Goal: Task Accomplishment & Management: Manage account settings

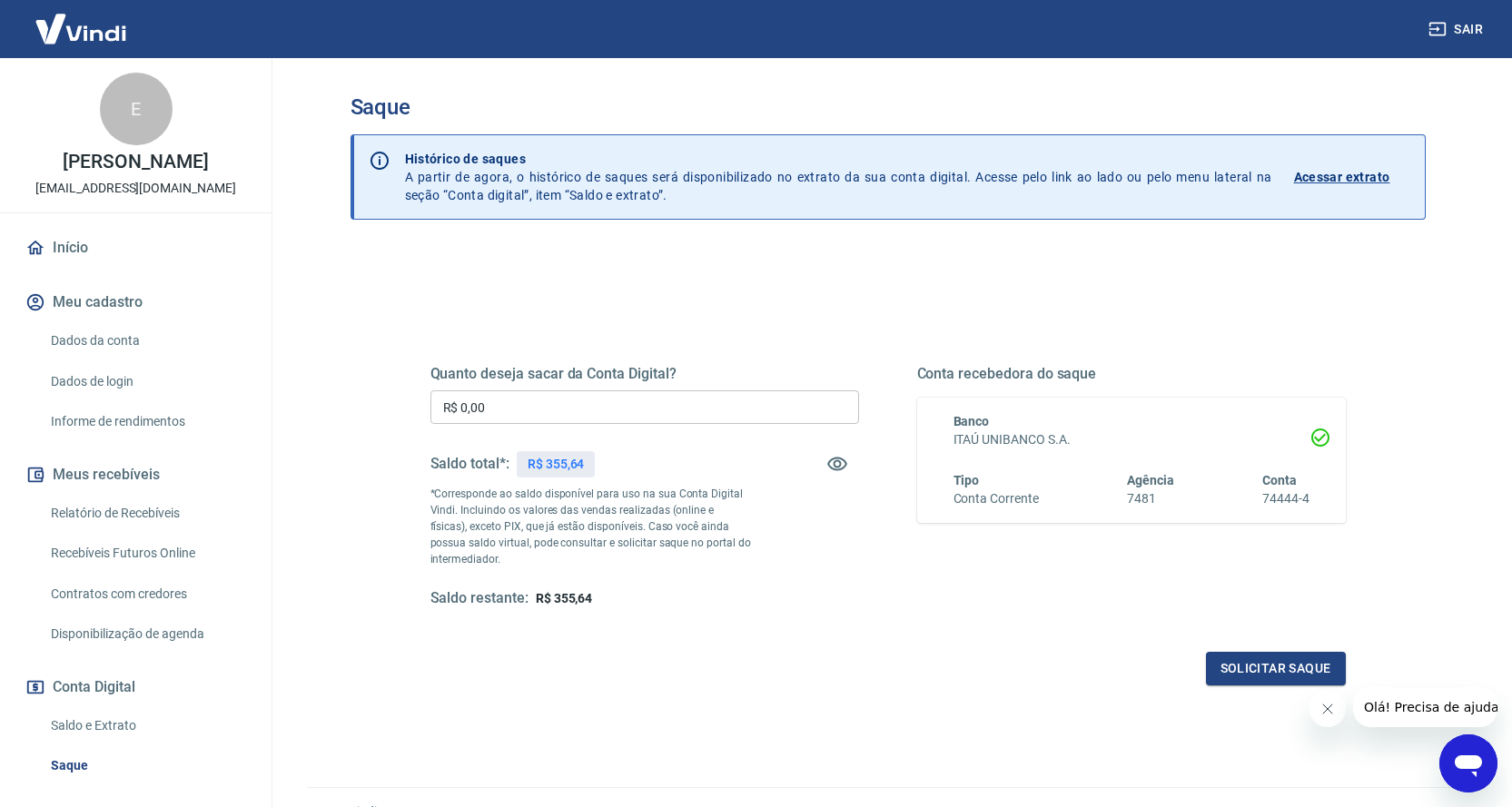
click at [572, 415] on input "R$ 0,00" at bounding box center [645, 407] width 429 height 34
type input "R$ 355,64"
click at [1282, 674] on button "Solicitar saque" at bounding box center [1276, 668] width 140 height 34
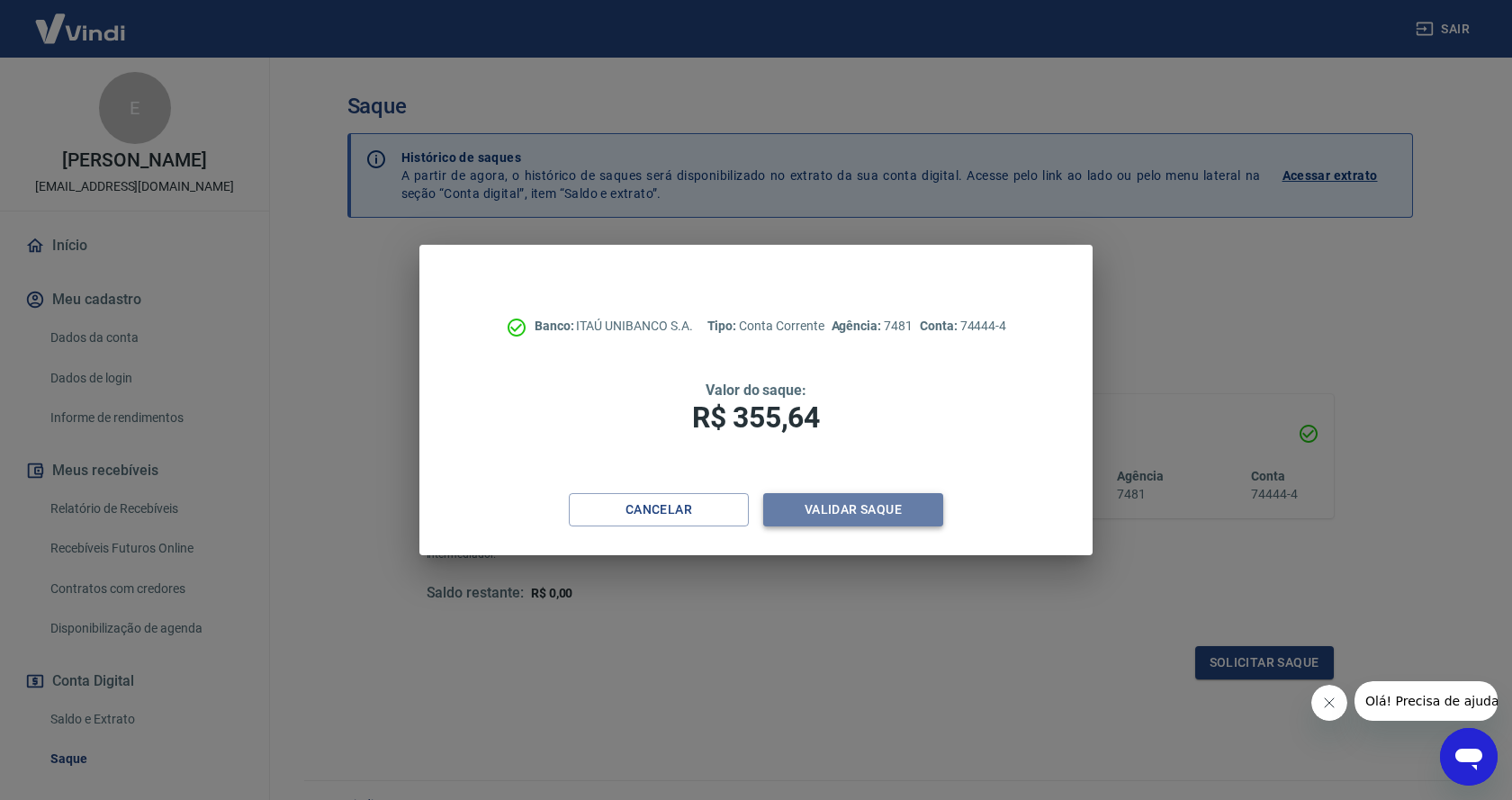
click at [887, 499] on button "Validar saque" at bounding box center [853, 510] width 180 height 34
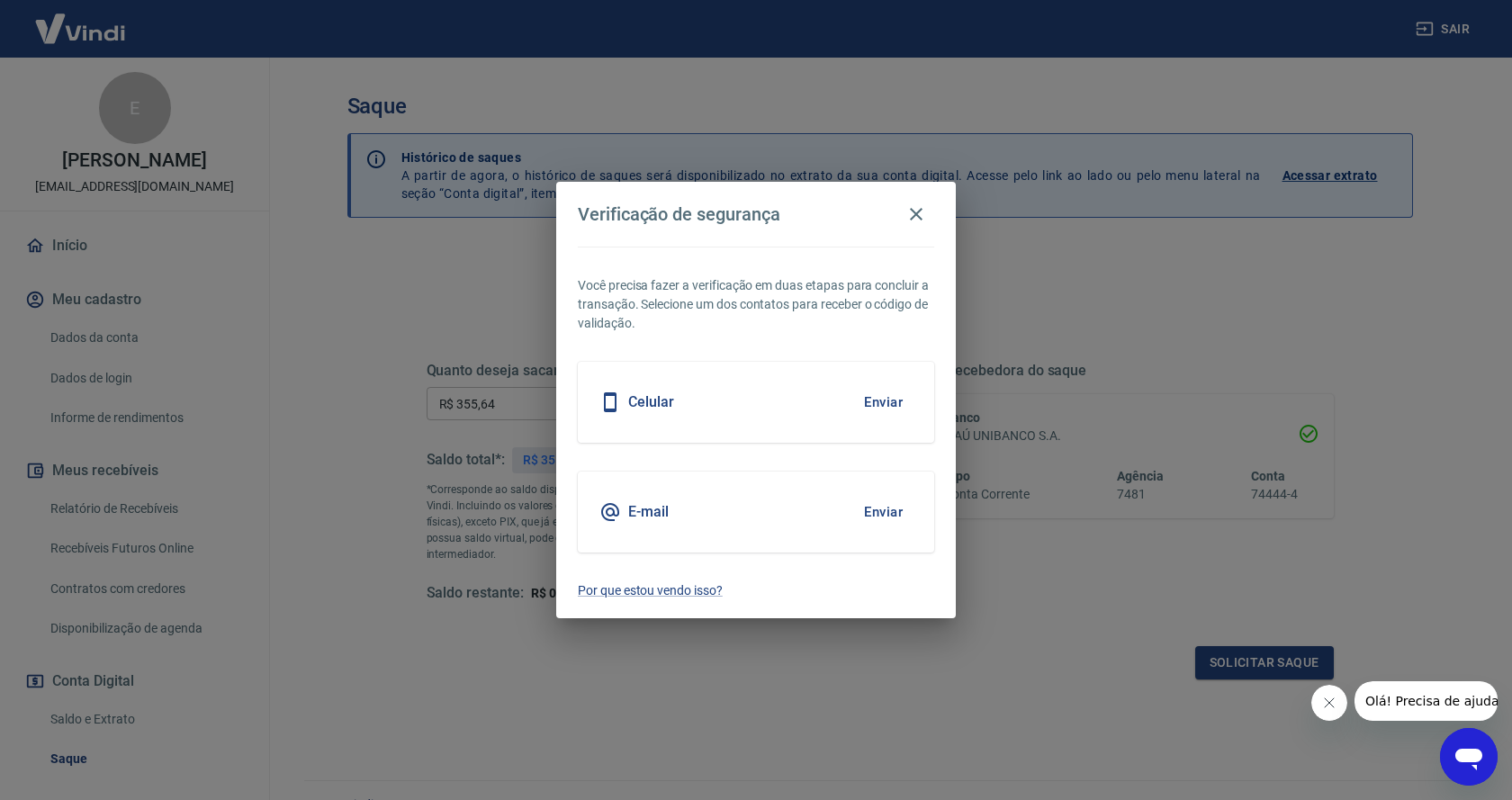
click at [895, 515] on button "Enviar" at bounding box center [883, 512] width 58 height 37
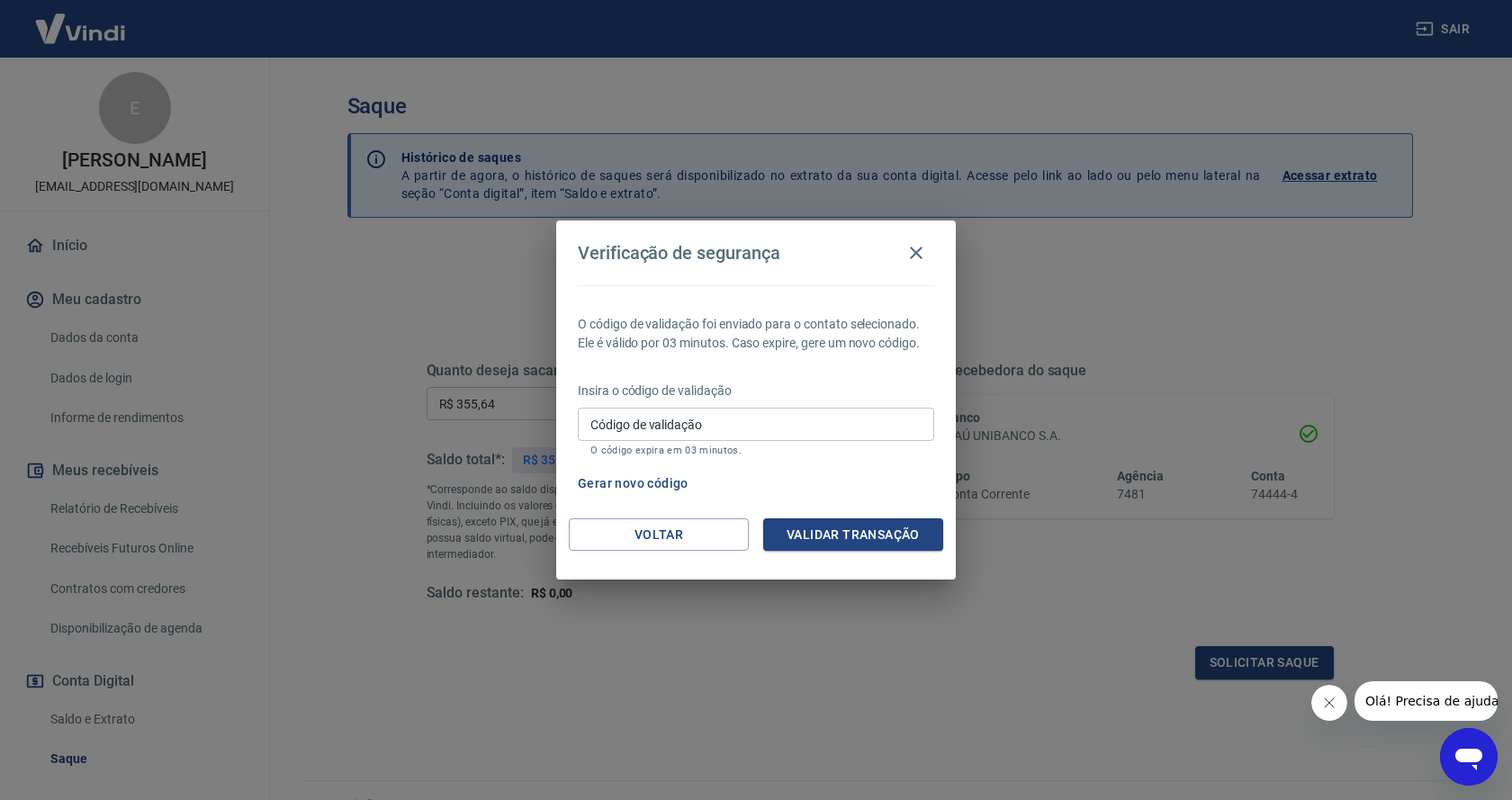
click at [830, 423] on input "Código de validação" at bounding box center [756, 424] width 357 height 34
click at [749, 429] on input "Código de validação" at bounding box center [756, 424] width 357 height 34
type input "777753"
click at [860, 537] on button "Validar transação" at bounding box center [853, 535] width 180 height 34
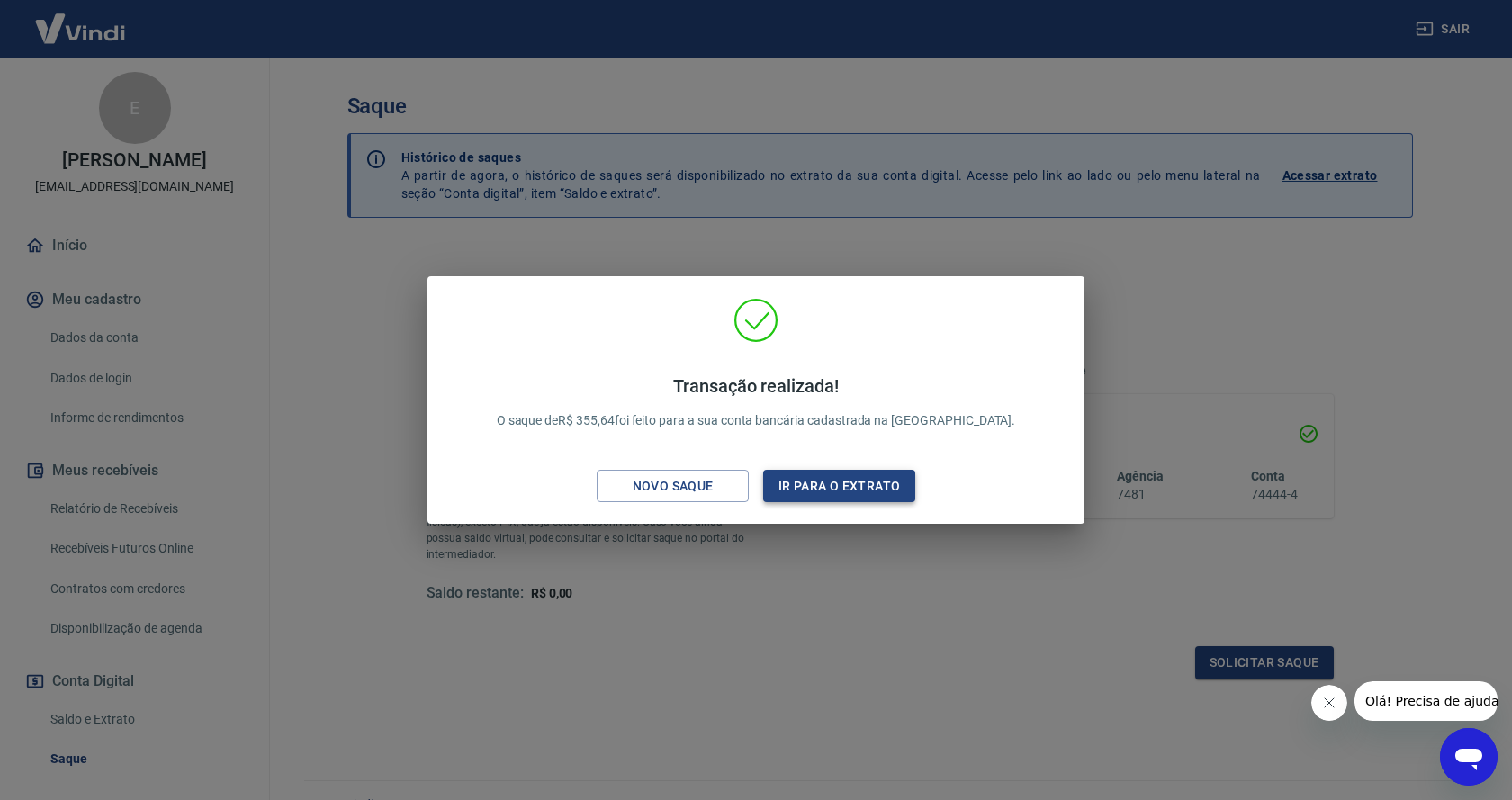
click at [831, 470] on button "Ir para o extrato" at bounding box center [839, 487] width 152 height 34
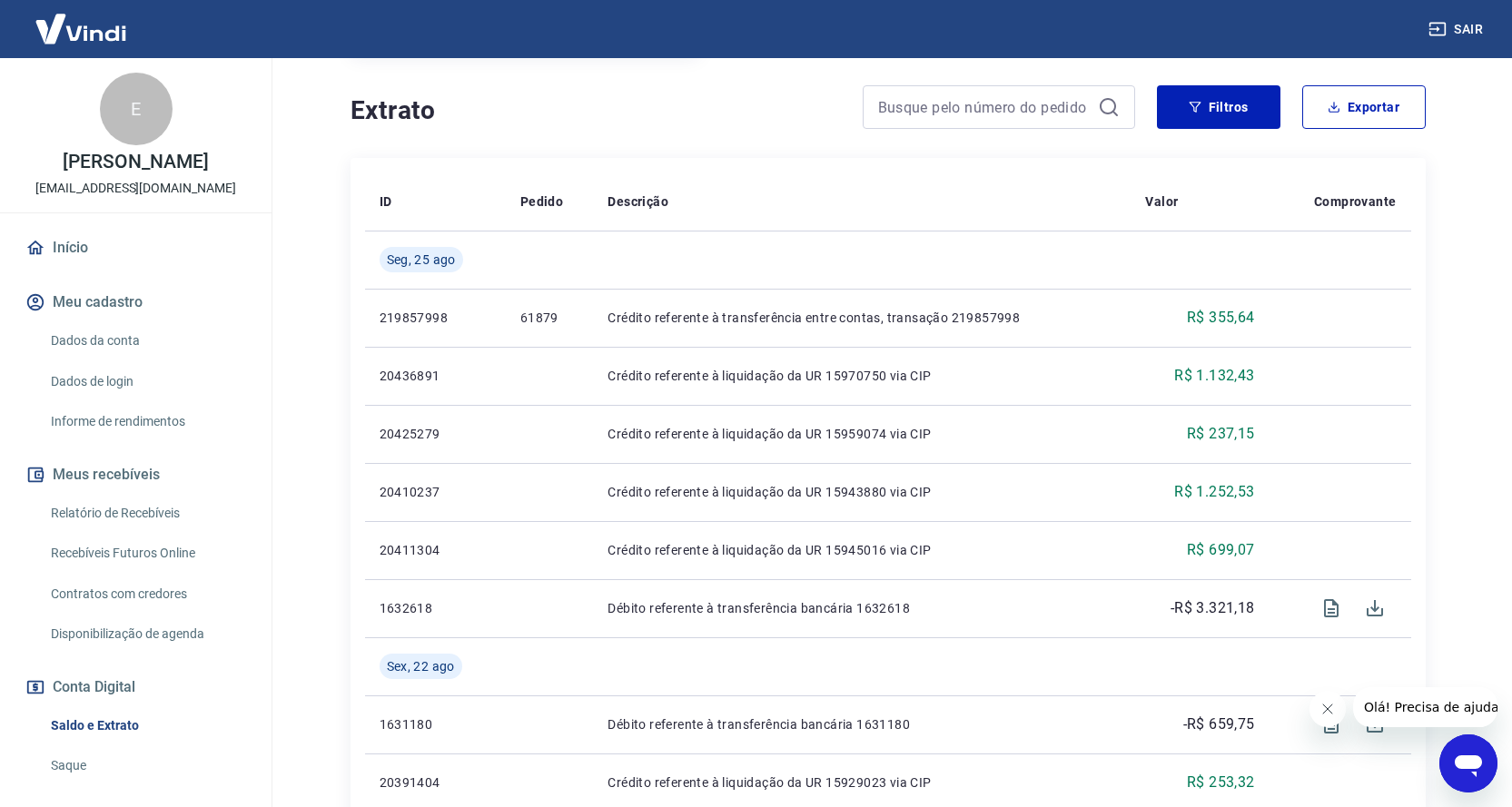
scroll to position [363, 0]
